Goal: Find specific page/section: Find specific page/section

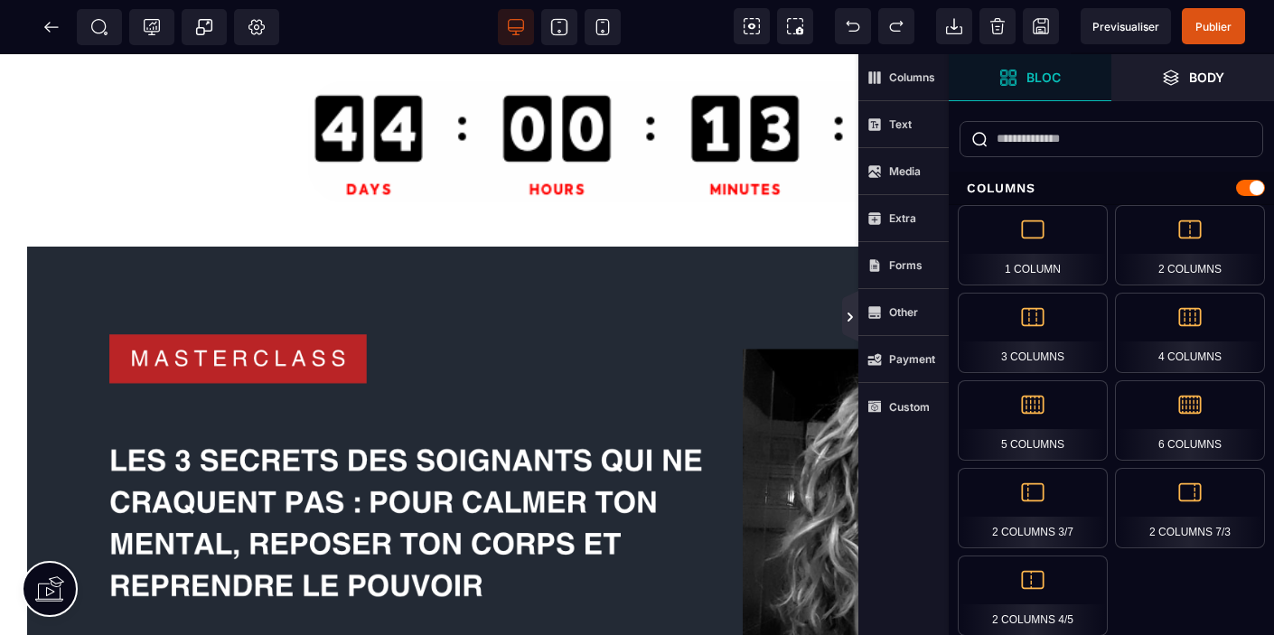
click at [852, 322] on icon at bounding box center [850, 317] width 14 height 14
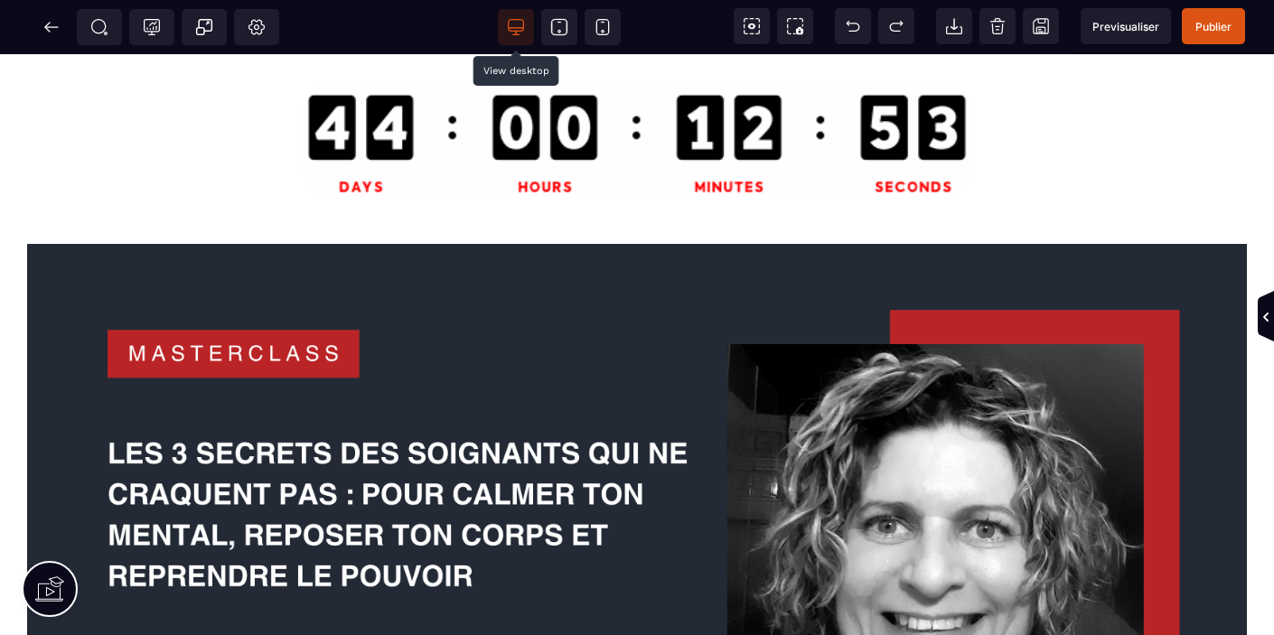
click at [517, 23] on icon at bounding box center [516, 27] width 18 height 18
click at [612, 25] on span at bounding box center [603, 27] width 36 height 36
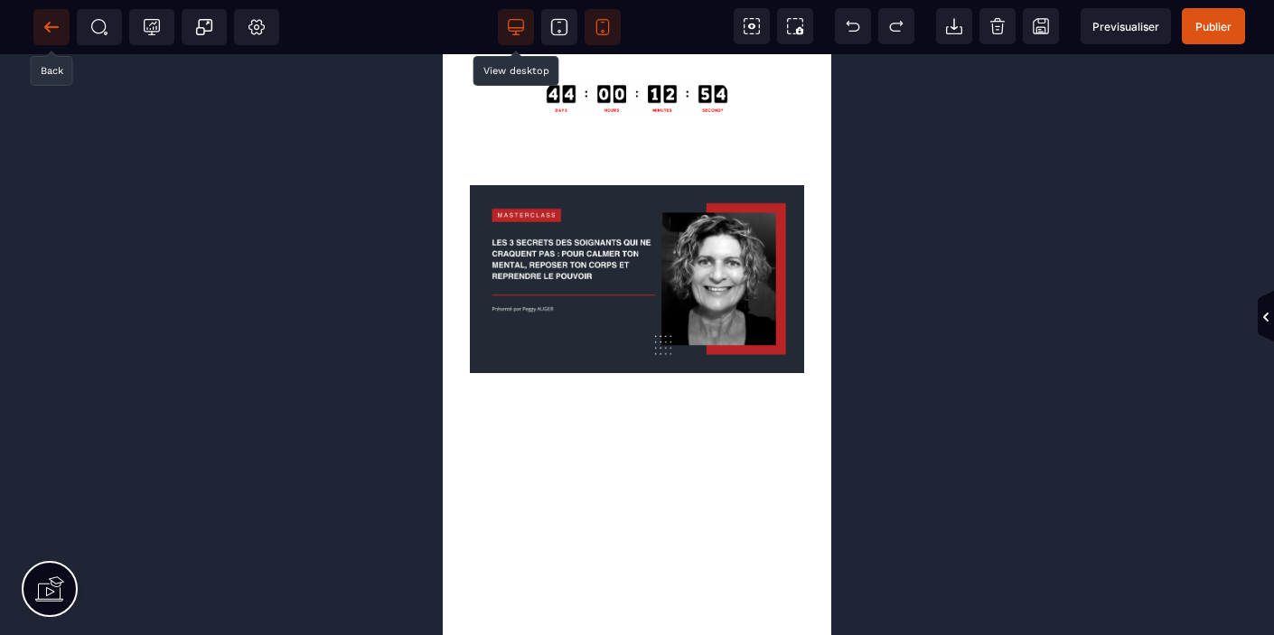
click at [54, 27] on icon at bounding box center [51, 26] width 14 height 1
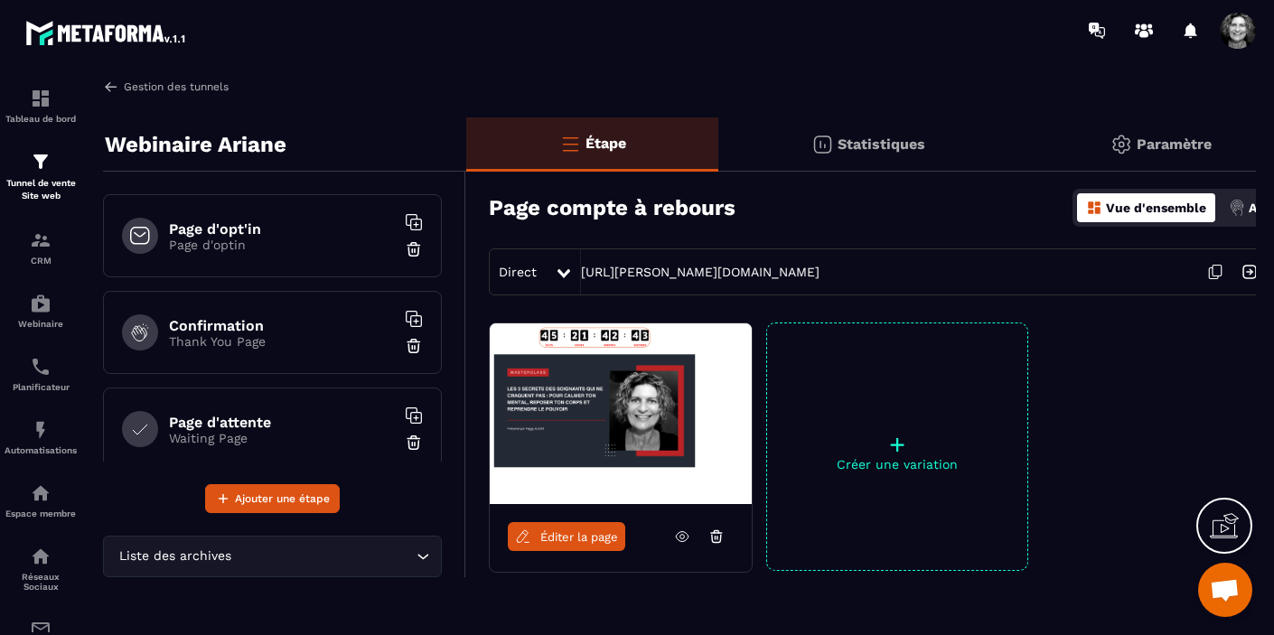
click at [116, 89] on img at bounding box center [111, 87] width 16 height 16
